Goal: Information Seeking & Learning: Learn about a topic

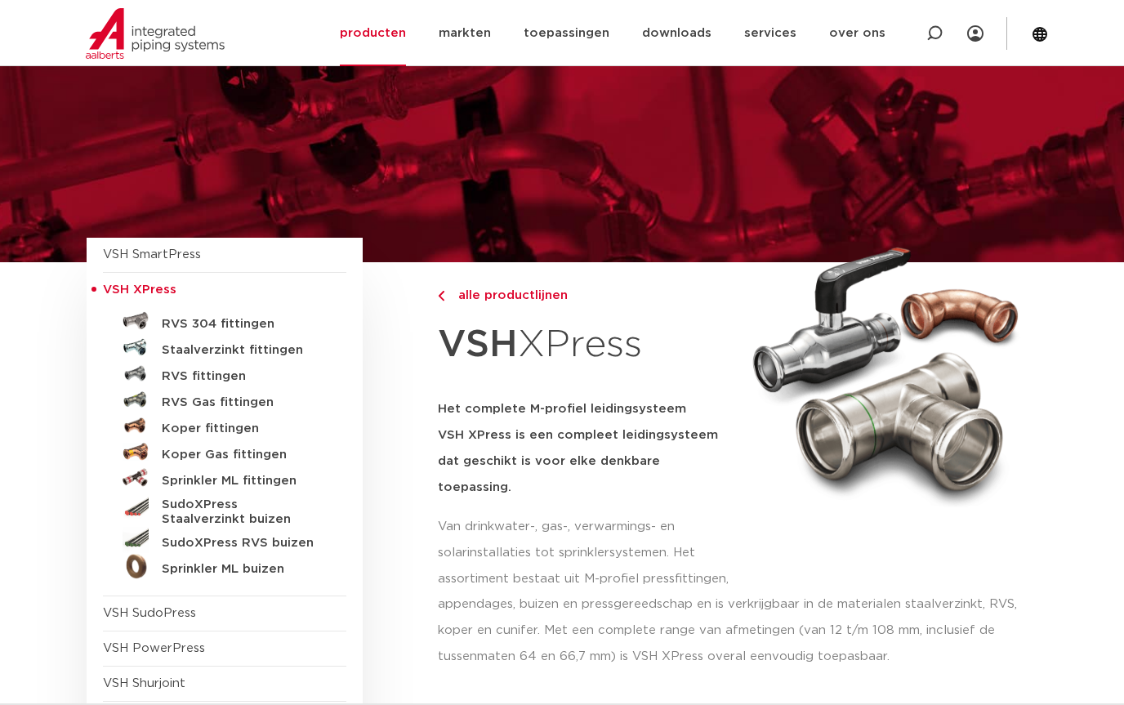
scroll to position [70, 0]
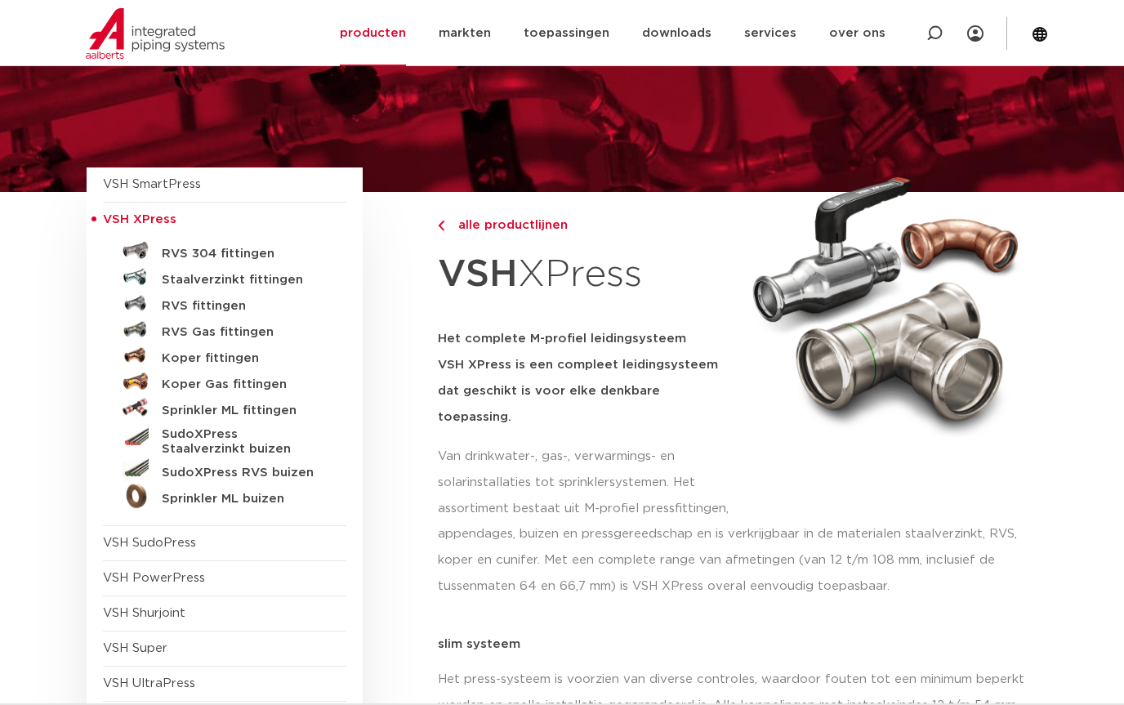
click at [235, 355] on h5 "Koper fittingen" at bounding box center [243, 358] width 162 height 15
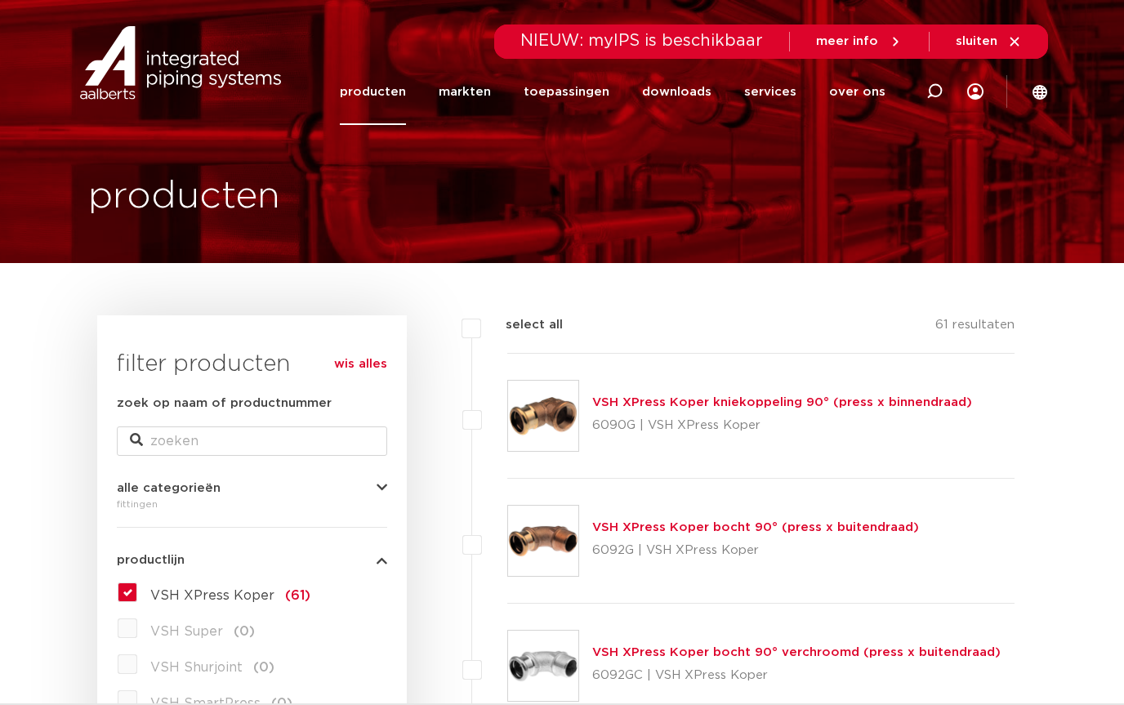
click at [721, 33] on span "NIEUW: myIPS is beschikbaar" at bounding box center [641, 41] width 243 height 16
click at [881, 35] on span "meer info" at bounding box center [859, 41] width 87 height 15
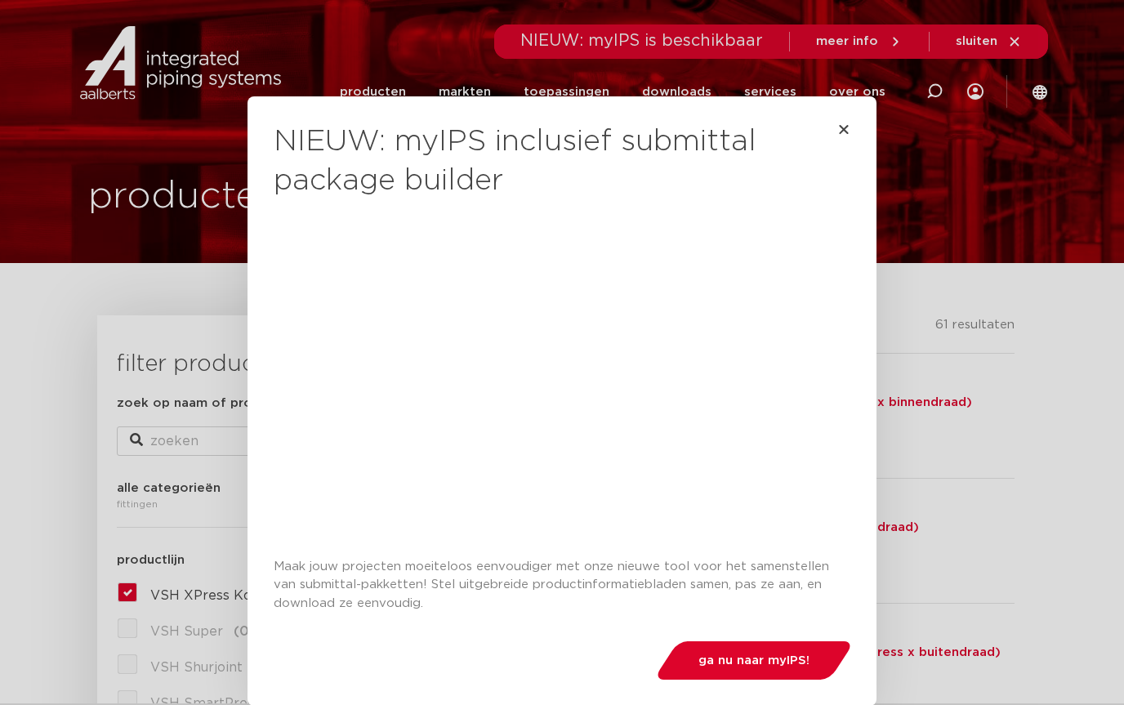
scroll to position [7, 0]
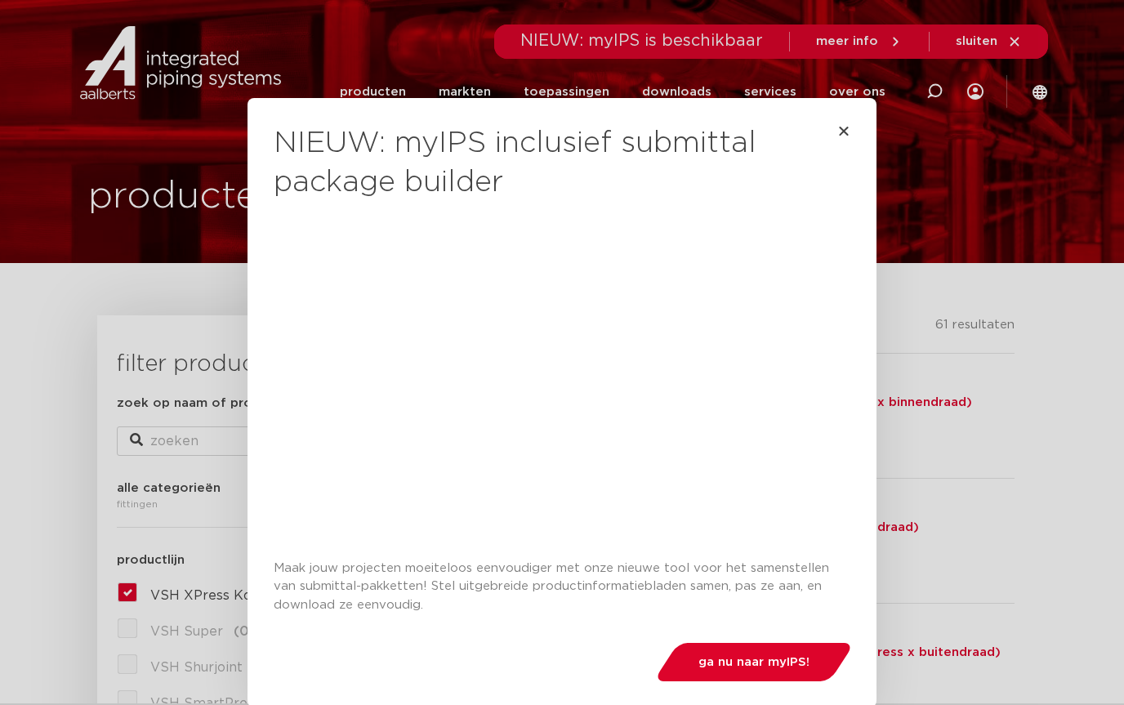
click at [845, 133] on icon "Close" at bounding box center [843, 130] width 13 height 13
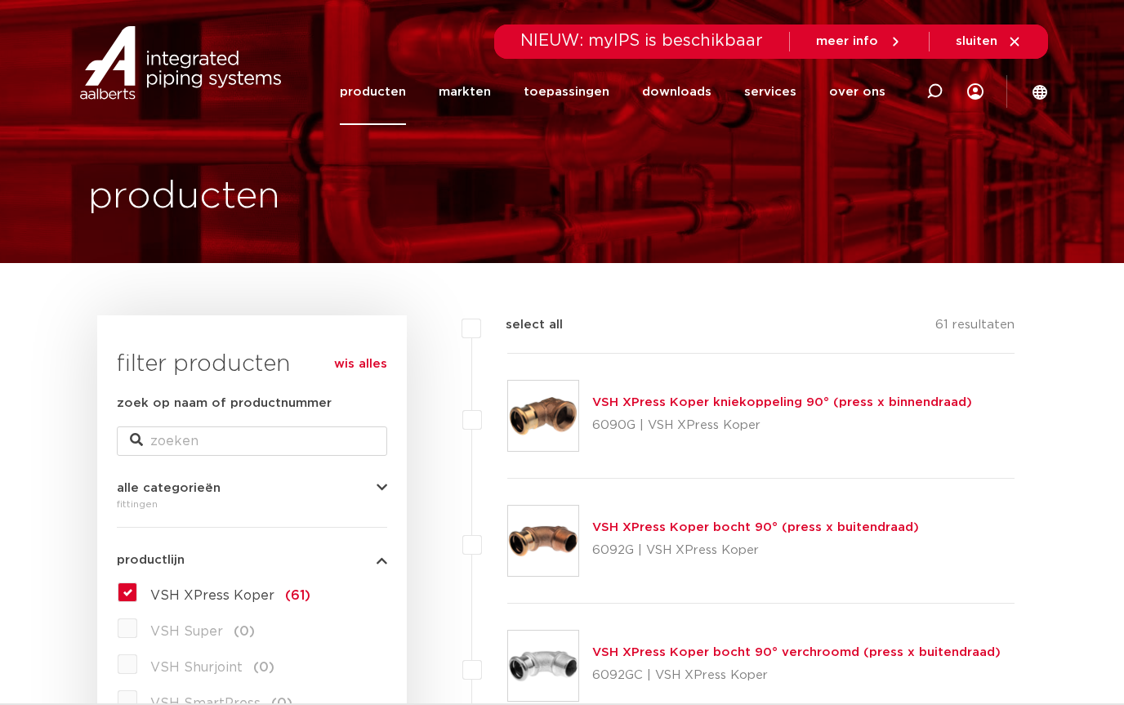
click at [580, 100] on link "toepassingen" at bounding box center [567, 92] width 86 height 66
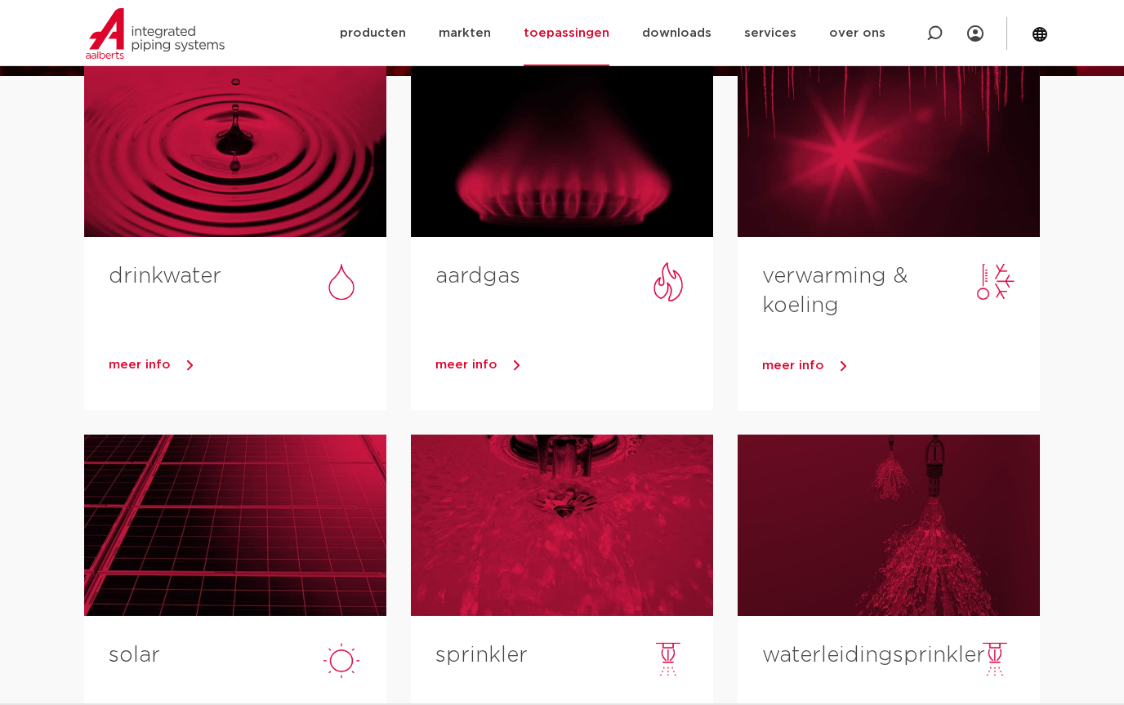
scroll to position [176, 0]
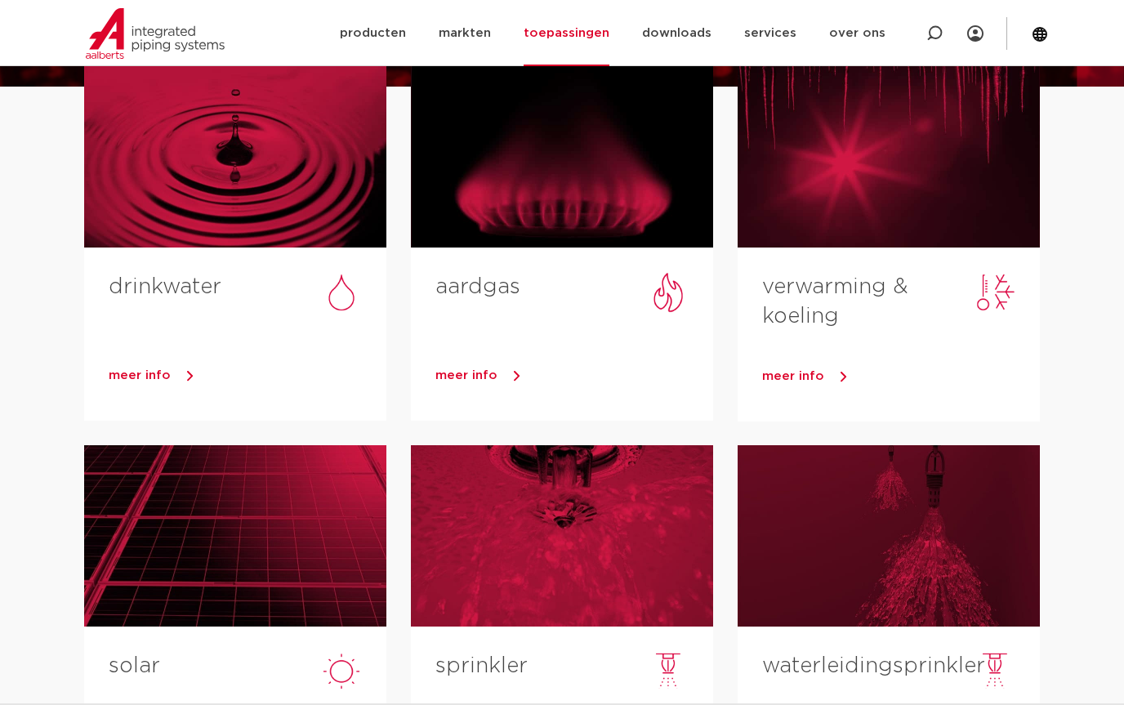
click at [805, 378] on span "meer info" at bounding box center [793, 376] width 62 height 12
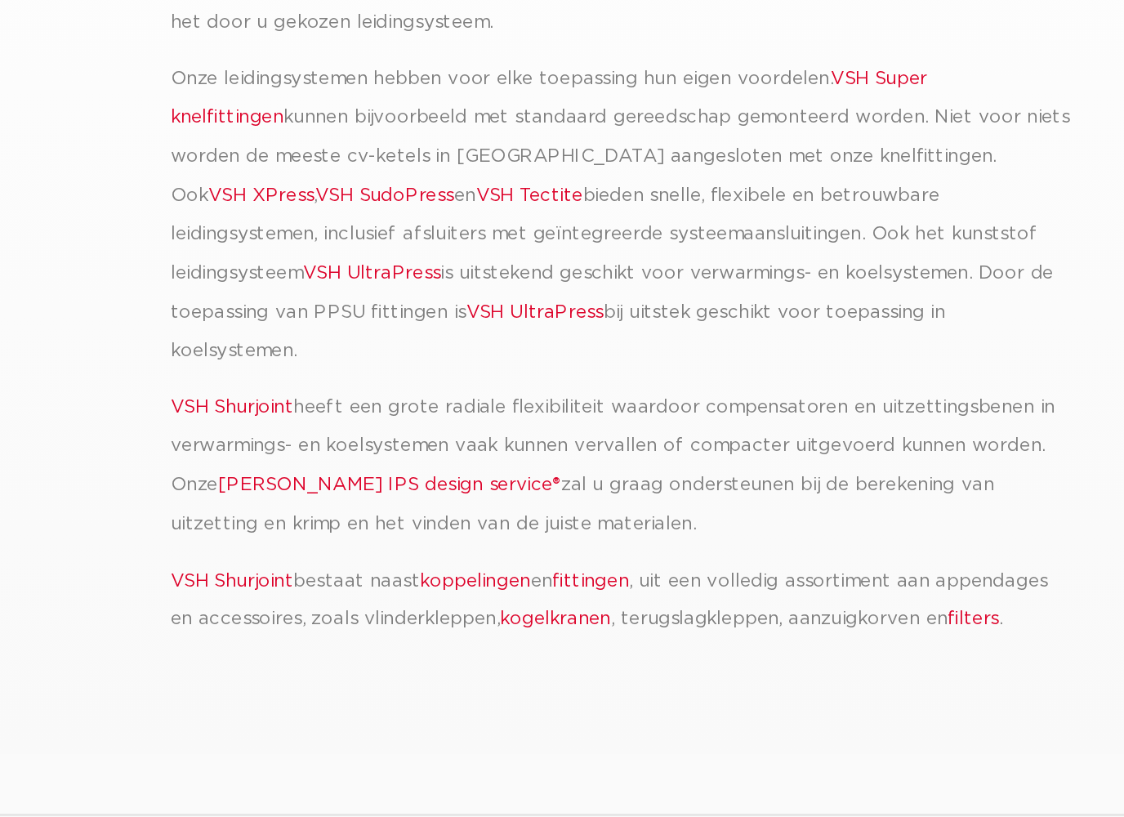
scroll to position [382, 0]
click at [631, 472] on link "VSH UltraPress" at bounding box center [677, 478] width 92 height 12
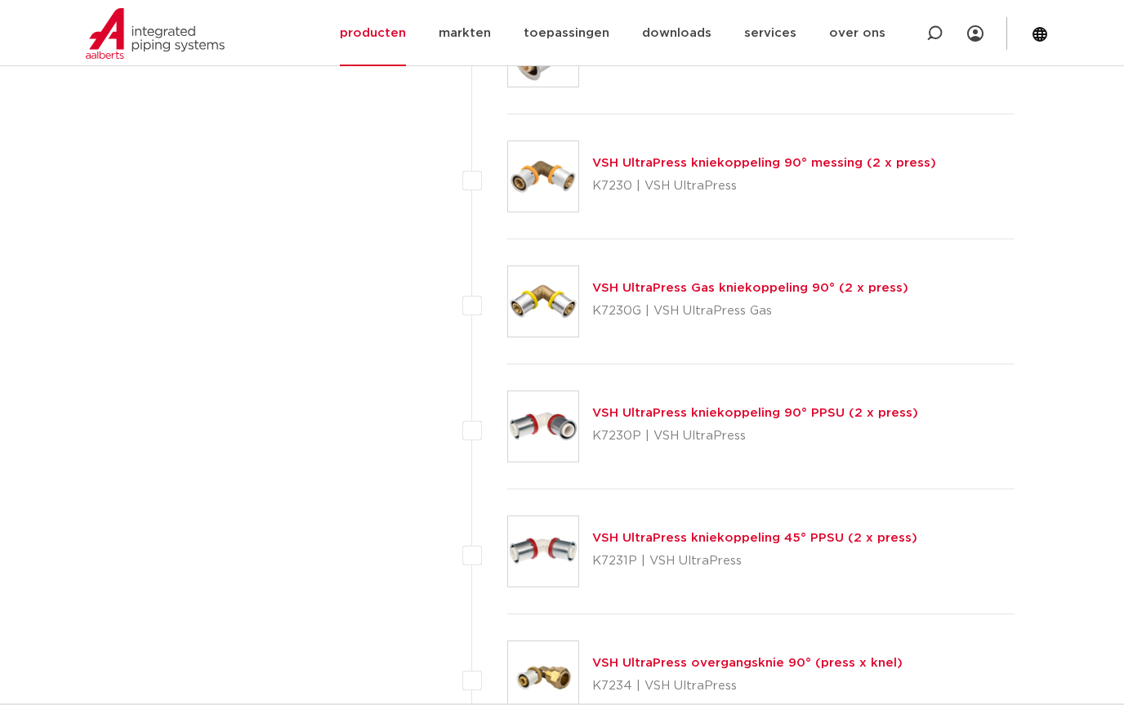
scroll to position [4147, 0]
